Goal: Transaction & Acquisition: Book appointment/travel/reservation

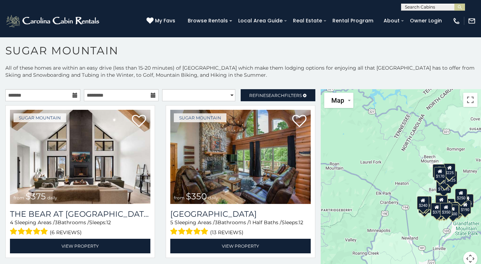
scroll to position [21, 0]
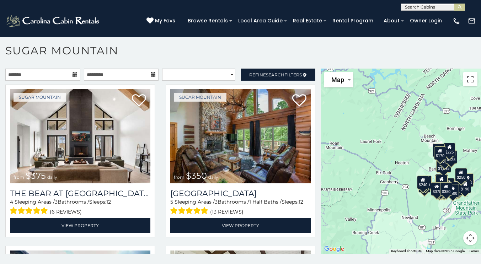
click at [286, 49] on h1 "Sugar Mountain" at bounding box center [240, 54] width 481 height 20
click at [316, 59] on h1 "Sugar Mountain" at bounding box center [240, 54] width 481 height 20
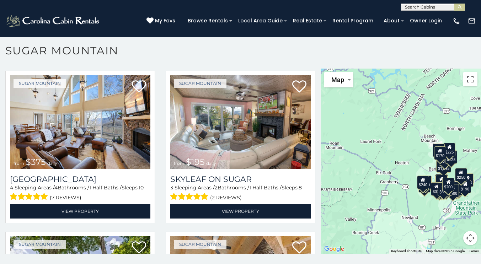
scroll to position [0, 0]
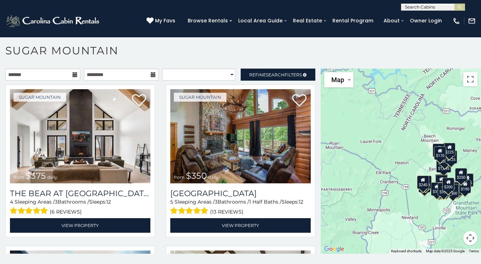
click at [74, 74] on icon at bounding box center [75, 74] width 5 height 5
click at [32, 75] on input "text" at bounding box center [42, 75] width 75 height 12
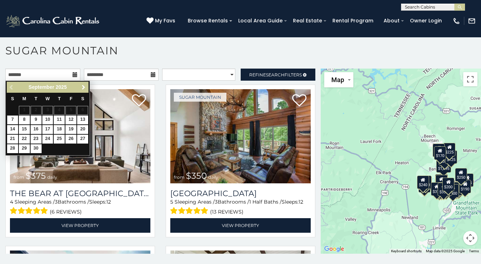
click at [84, 86] on span "Next" at bounding box center [84, 88] width 6 height 6
click at [71, 108] on link "3" at bounding box center [70, 110] width 11 height 9
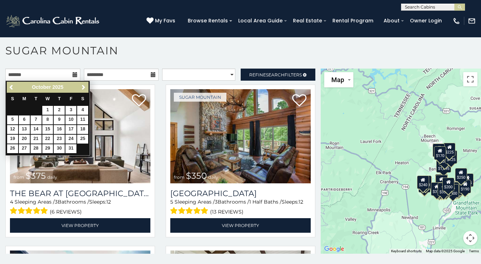
type input "**********"
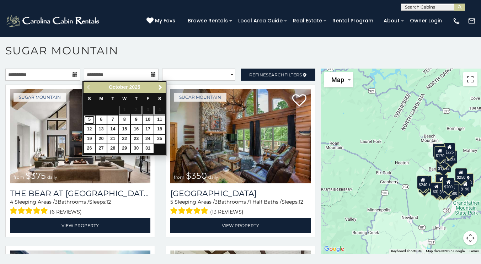
click at [91, 120] on link "5" at bounding box center [89, 120] width 11 height 9
type input "**********"
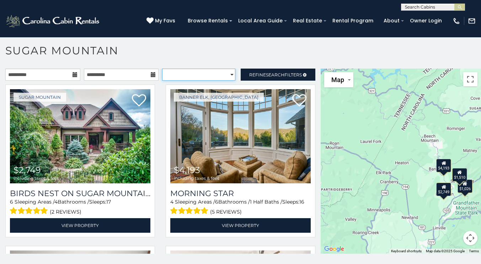
click at [226, 75] on select "**********" at bounding box center [198, 75] width 73 height 12
select select "**********"
click at [162, 69] on select "**********" at bounding box center [198, 75] width 73 height 12
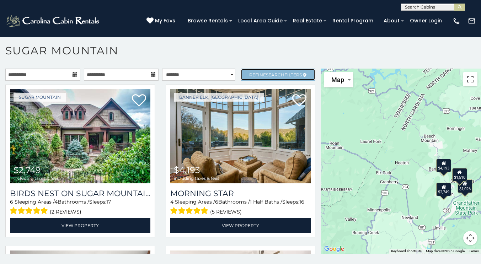
click at [267, 76] on span "Search" at bounding box center [275, 74] width 18 height 5
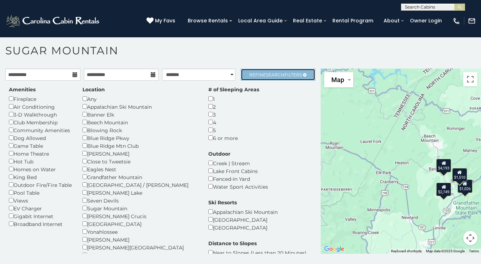
click at [267, 76] on span "Search" at bounding box center [275, 74] width 18 height 5
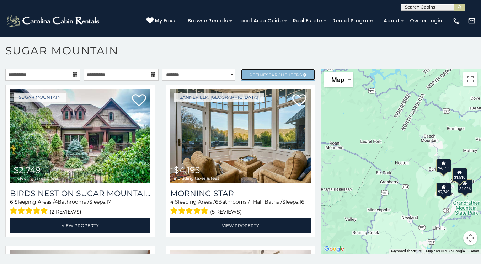
click at [267, 76] on span "Search" at bounding box center [275, 74] width 18 height 5
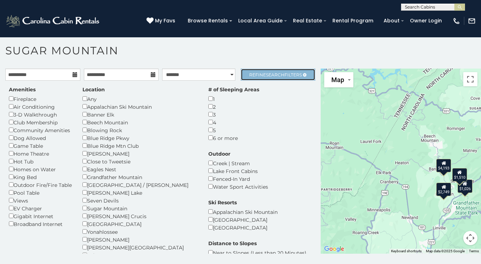
click at [267, 76] on span "Search" at bounding box center [275, 74] width 18 height 5
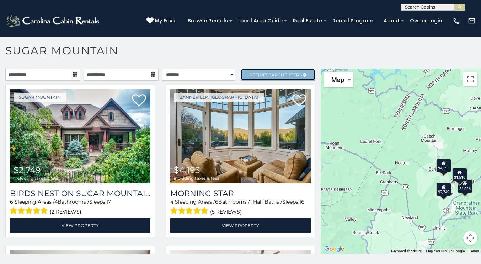
click at [269, 73] on span "Search" at bounding box center [275, 74] width 18 height 5
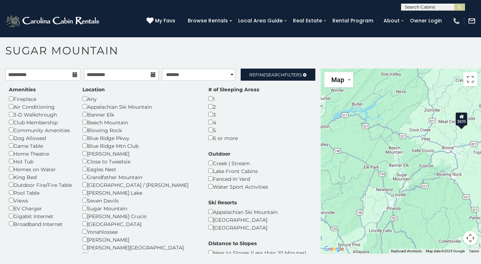
click at [83, 206] on div "Location Any Appalachian Ski Mountain Banner Elk [GEOGRAPHIC_DATA] Blowing Rock…" at bounding box center [140, 176] width 126 height 181
click at [235, 159] on div "Creek | Stream" at bounding box center [238, 163] width 60 height 8
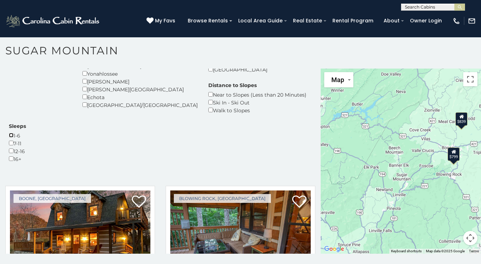
scroll to position [196, 0]
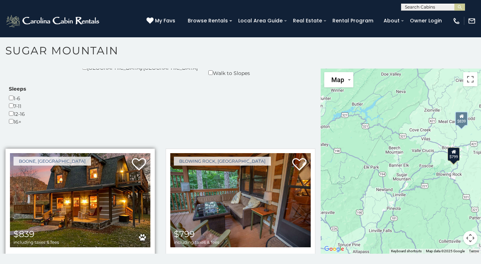
click at [108, 153] on img at bounding box center [80, 200] width 140 height 94
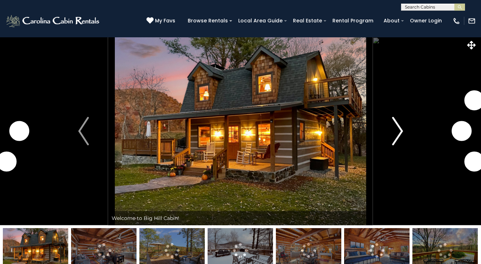
click at [401, 133] on img "Next" at bounding box center [397, 131] width 11 height 28
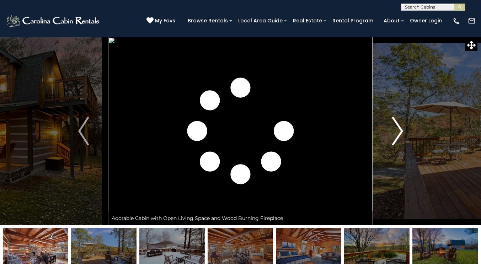
click at [401, 133] on img "Next" at bounding box center [397, 131] width 11 height 28
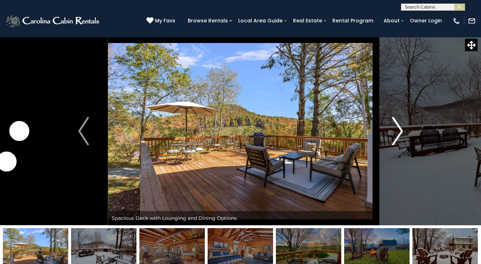
click at [401, 133] on img "Next" at bounding box center [397, 131] width 11 height 28
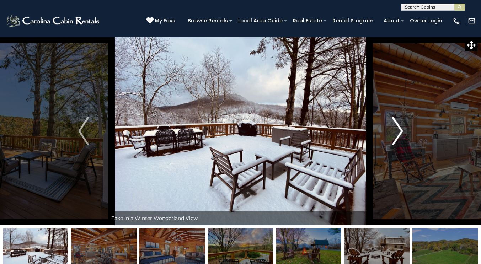
click at [401, 133] on img "Next" at bounding box center [397, 131] width 11 height 28
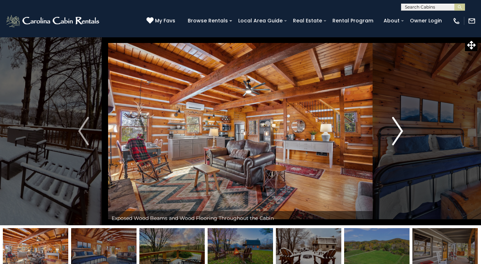
click at [401, 133] on img "Next" at bounding box center [397, 131] width 11 height 28
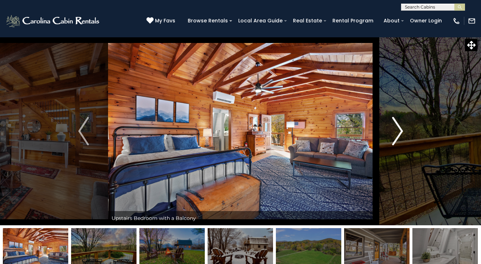
click at [401, 133] on img "Next" at bounding box center [397, 131] width 11 height 28
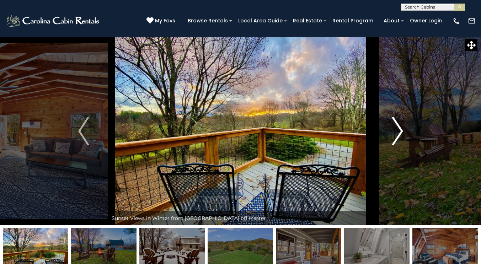
click at [401, 133] on img "Next" at bounding box center [397, 131] width 11 height 28
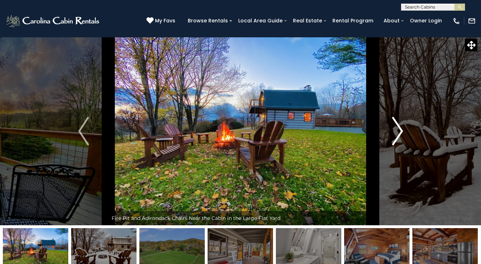
click at [401, 133] on img "Next" at bounding box center [397, 131] width 11 height 28
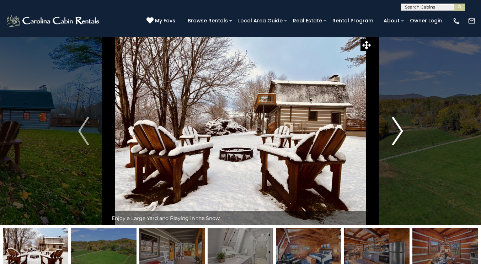
click at [401, 133] on img "Next" at bounding box center [397, 131] width 11 height 28
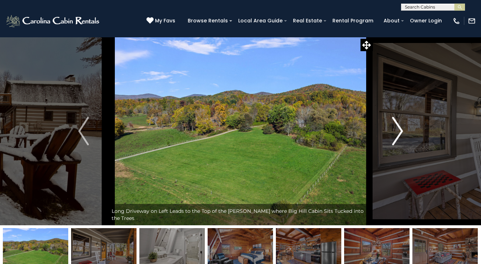
click at [401, 133] on img "Next" at bounding box center [397, 131] width 11 height 28
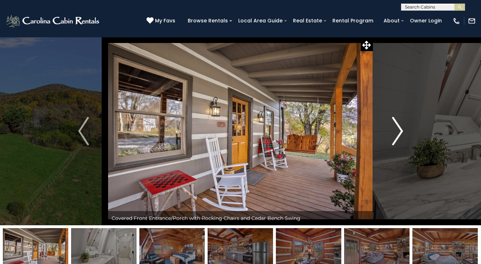
click at [401, 133] on img "Next" at bounding box center [397, 131] width 11 height 28
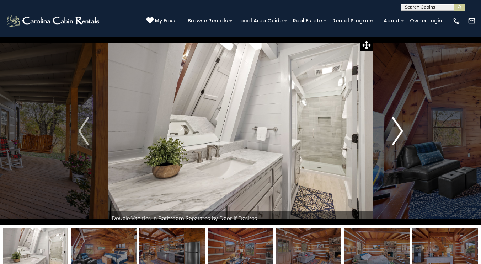
click at [401, 133] on img "Next" at bounding box center [397, 131] width 11 height 28
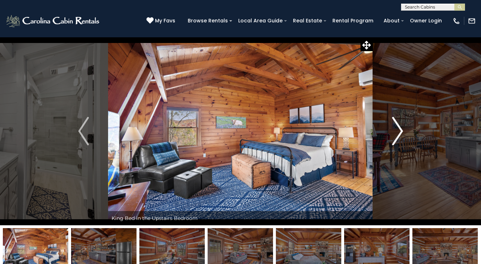
click at [401, 133] on img "Next" at bounding box center [397, 131] width 11 height 28
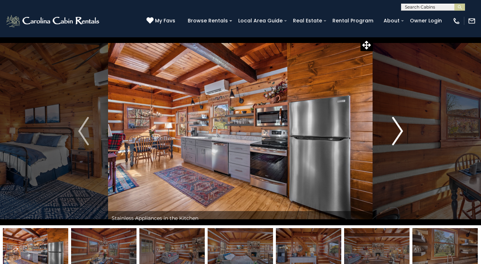
click at [401, 133] on img "Next" at bounding box center [397, 131] width 11 height 28
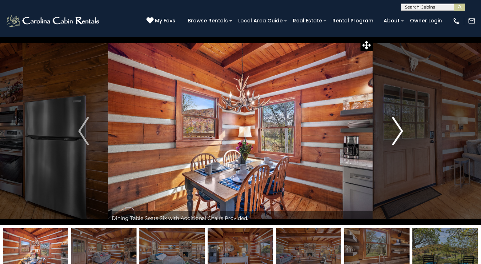
click at [401, 133] on img "Next" at bounding box center [397, 131] width 11 height 28
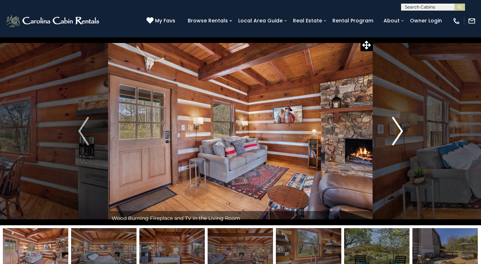
click at [401, 133] on img "Next" at bounding box center [397, 131] width 11 height 28
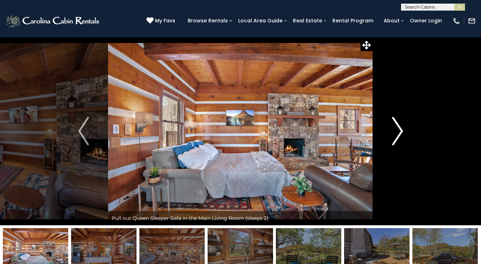
click at [401, 133] on img "Next" at bounding box center [397, 131] width 11 height 28
